Goal: Find contact information: Find contact information

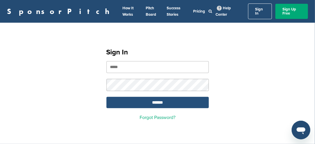
type input "**********"
click at [160, 97] on input "*******" at bounding box center [157, 102] width 102 height 11
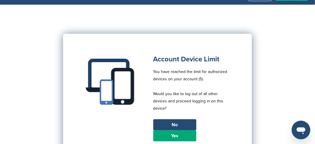
scroll to position [29, 0]
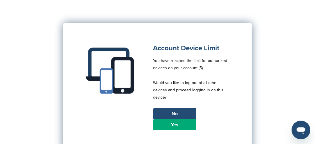
click at [169, 119] on link "Yes" at bounding box center [174, 124] width 43 height 11
click at [167, 122] on link "Yes" at bounding box center [174, 124] width 43 height 11
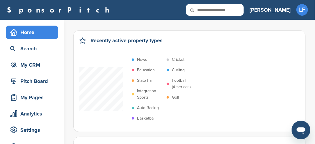
click at [244, 7] on input "text" at bounding box center [215, 10] width 58 height 12
type input "*******"
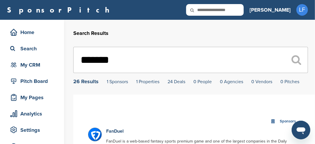
click at [80, 82] on div "26 Results" at bounding box center [85, 81] width 25 height 5
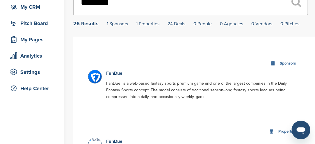
scroll to position [58, 0]
click at [97, 77] on img at bounding box center [95, 77] width 15 height 15
click at [95, 77] on img at bounding box center [95, 77] width 15 height 15
click at [112, 74] on link "FanDuel" at bounding box center [114, 73] width 17 height 6
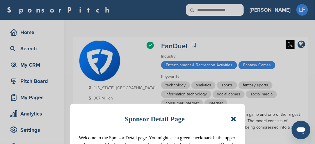
click at [232, 119] on icon at bounding box center [233, 118] width 6 height 7
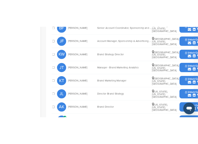
scroll to position [320, 0]
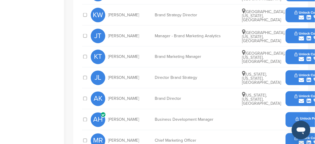
click at [299, 140] on icon "submit" at bounding box center [300, 142] width 5 height 5
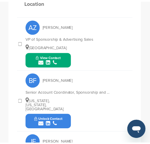
scroll to position [370, 0]
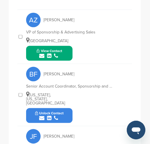
drag, startPoint x: 111, startPoint y: 87, endPoint x: 114, endPoint y: 87, distance: 3.5
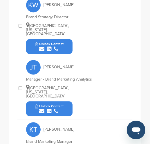
scroll to position [574, 0]
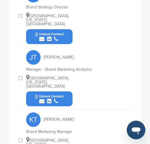
copy div "ale"
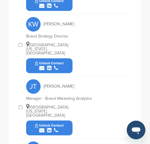
scroll to position [538, 0]
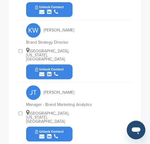
drag, startPoint x: 64, startPoint y: 122, endPoint x: 67, endPoint y: 137, distance: 14.8
